Goal: Navigation & Orientation: Find specific page/section

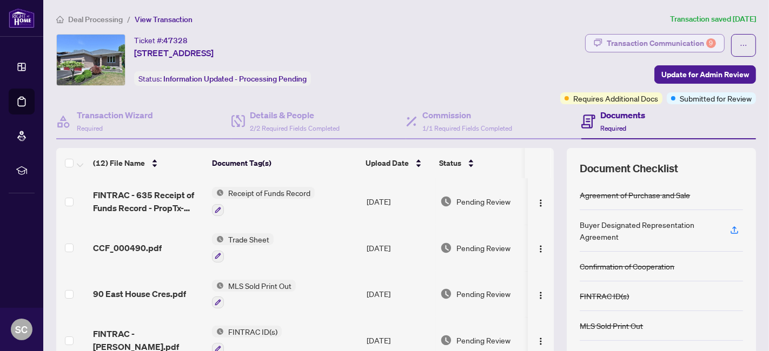
click at [629, 49] on div "Transaction Communication 9" at bounding box center [661, 43] width 109 height 17
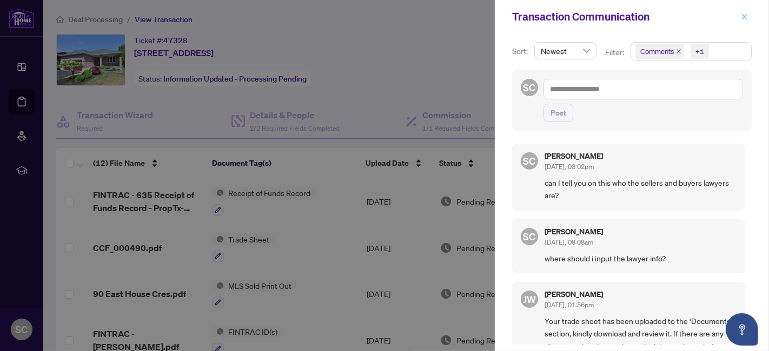
click at [749, 17] on button "button" at bounding box center [744, 16] width 14 height 13
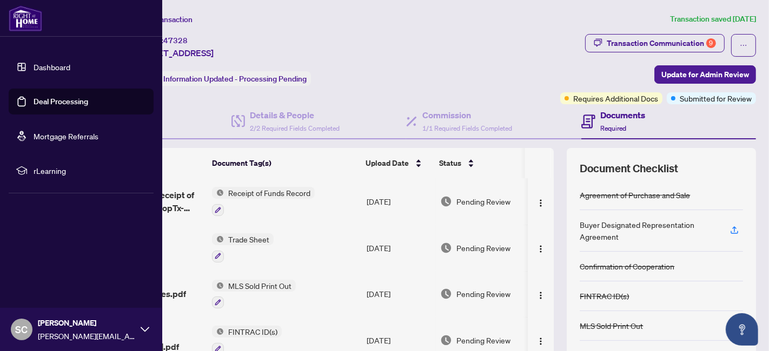
click at [47, 68] on link "Dashboard" at bounding box center [52, 67] width 37 height 10
